Goal: Task Accomplishment & Management: Manage account settings

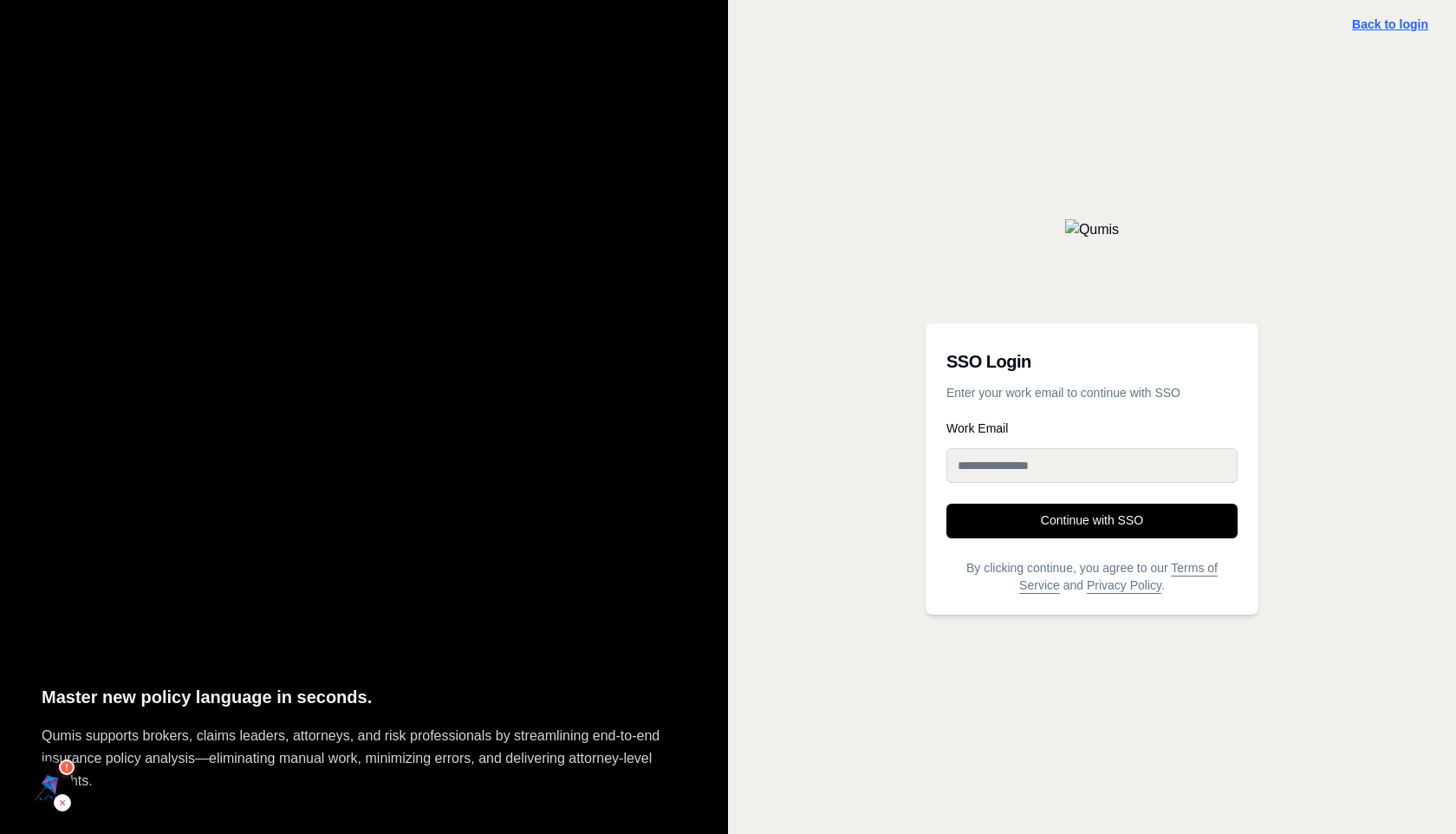
click at [1371, 23] on link "Back to login" at bounding box center [1391, 24] width 76 height 14
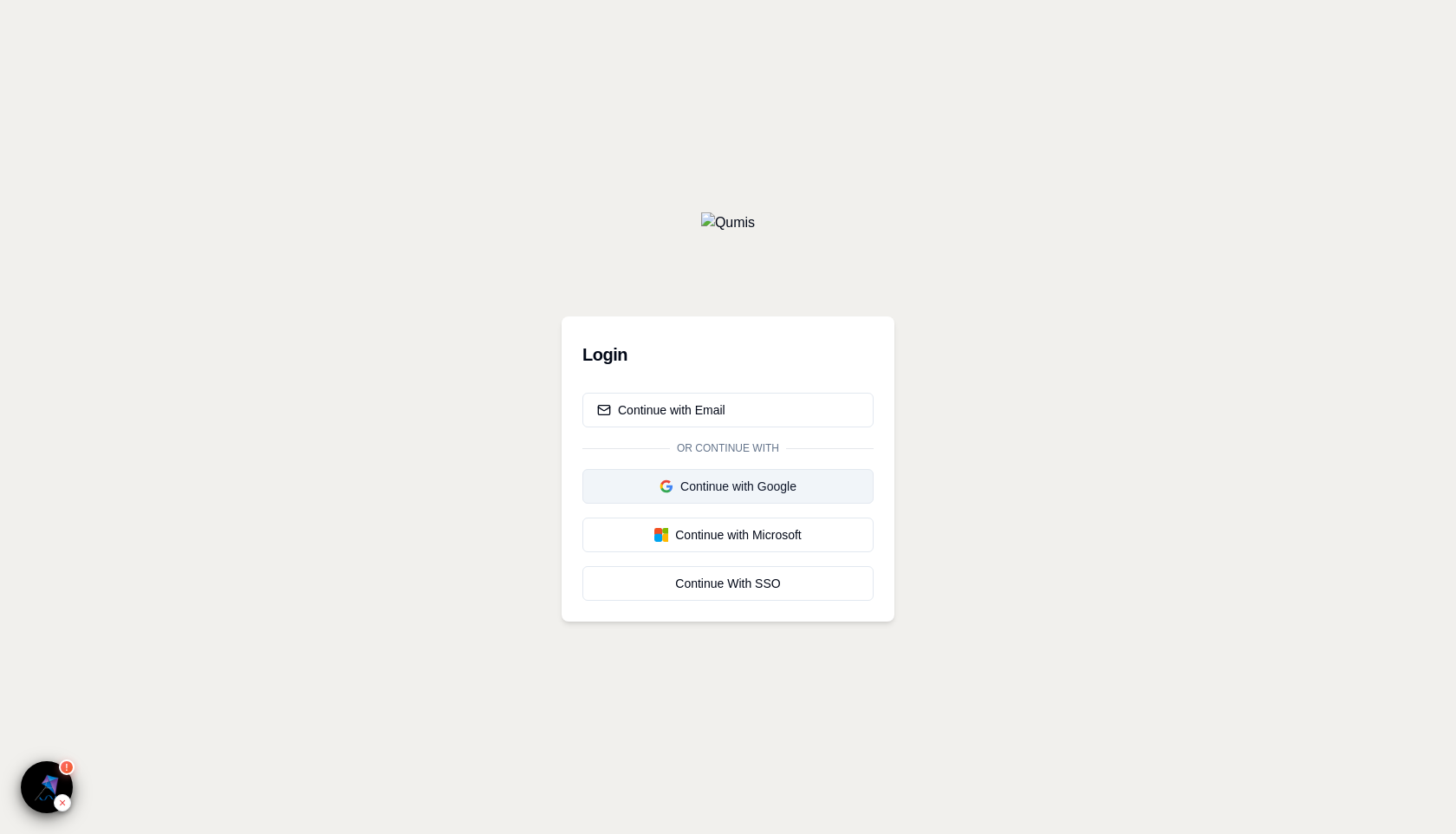
click at [751, 485] on div "Continue with Google" at bounding box center [728, 487] width 262 height 17
